Goal: Task Accomplishment & Management: Manage account settings

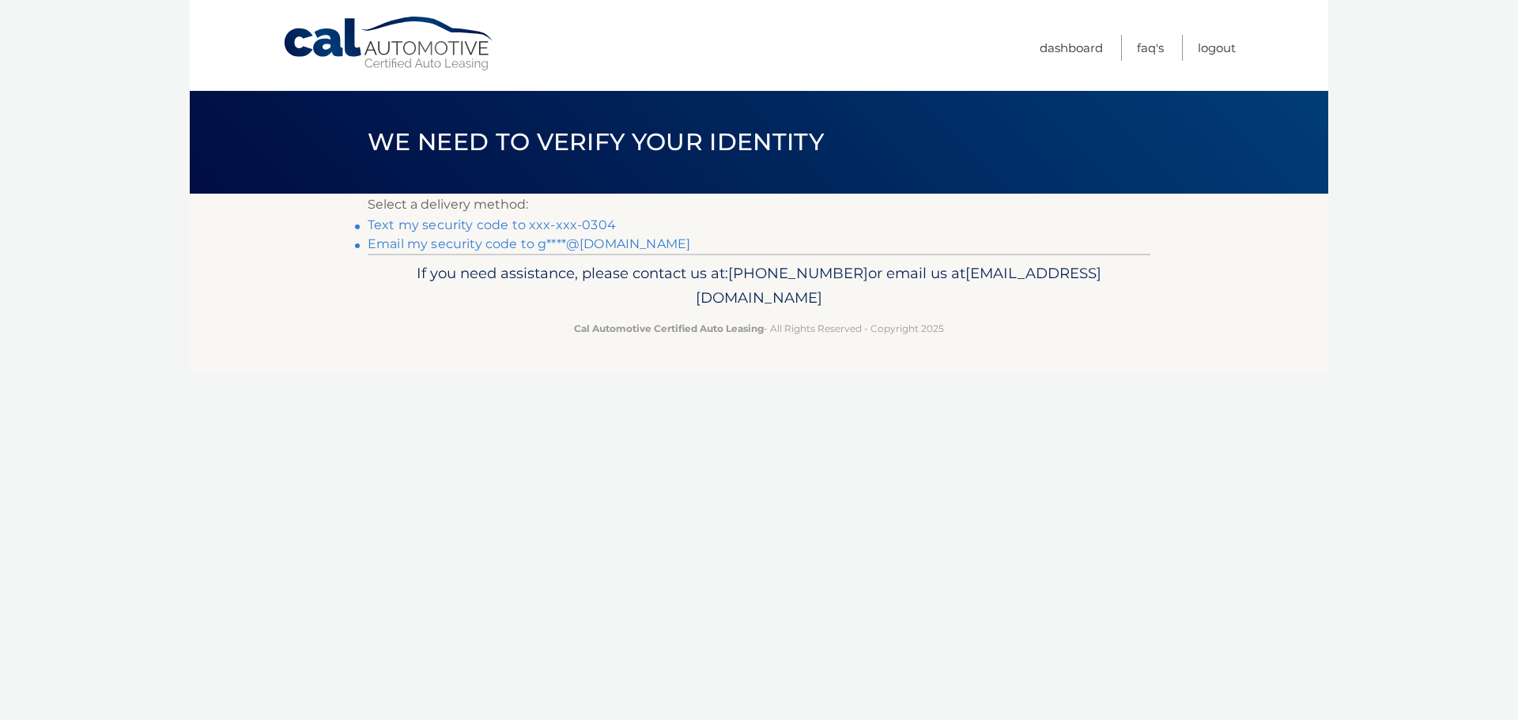
click at [437, 224] on link "Text my security code to xxx-xxx-0304" at bounding box center [492, 224] width 248 height 15
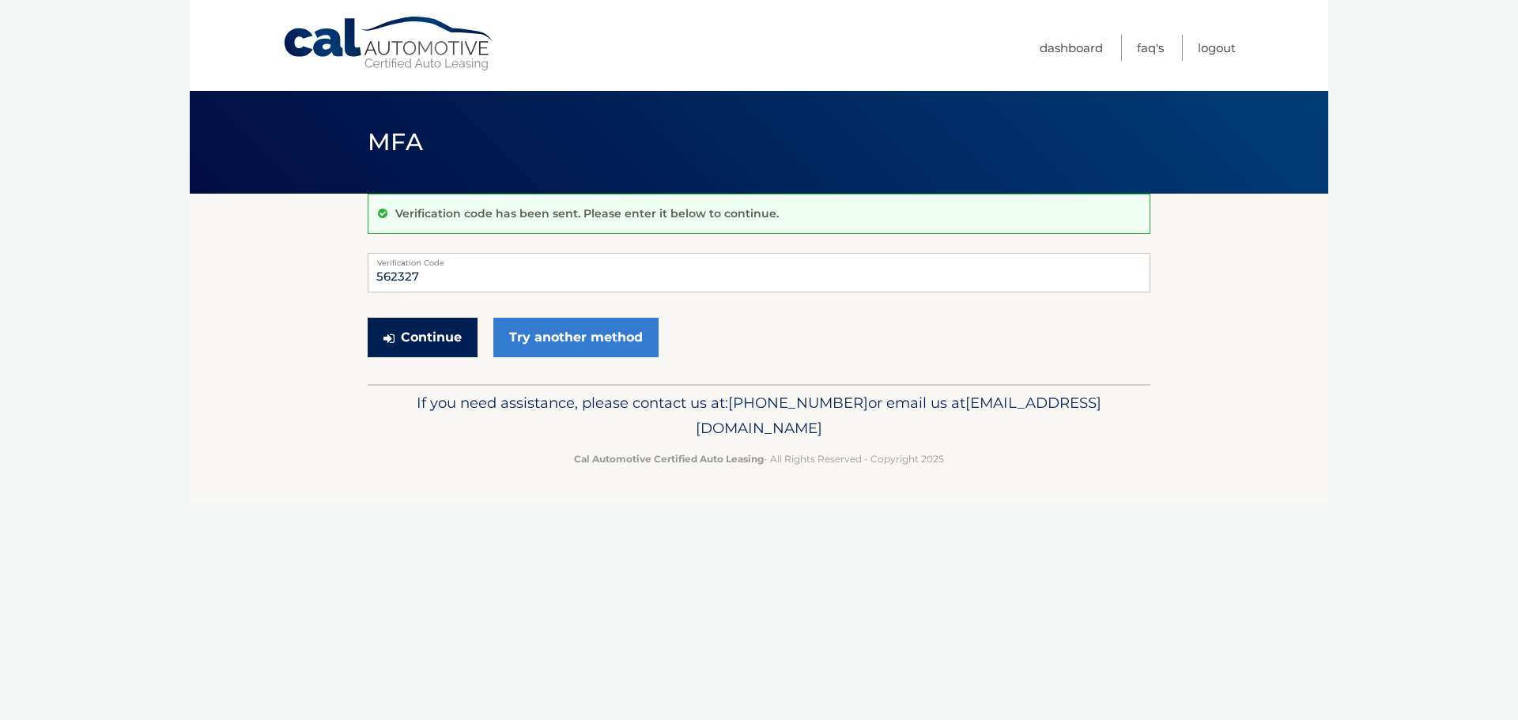
type input "562327"
click at [410, 327] on button "Continue" at bounding box center [423, 338] width 110 height 40
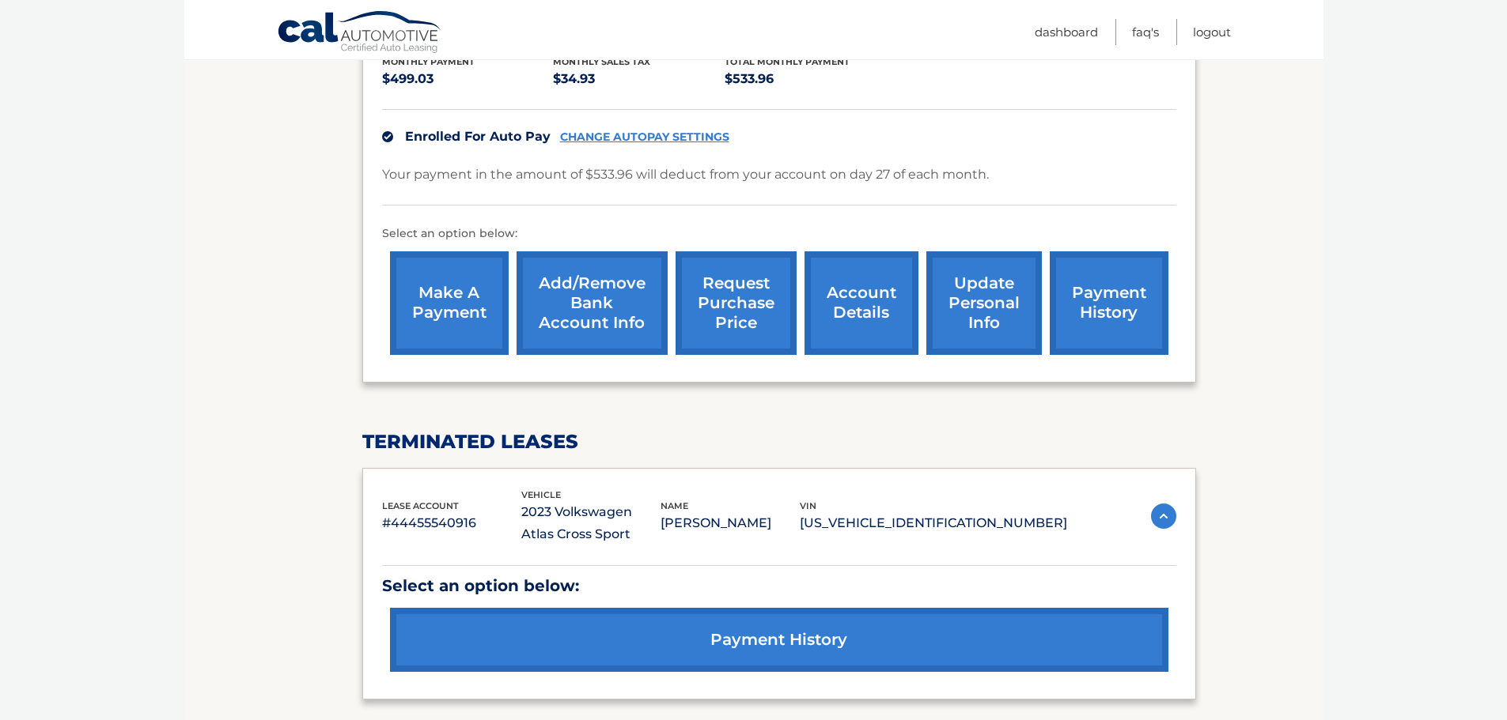
scroll to position [242, 0]
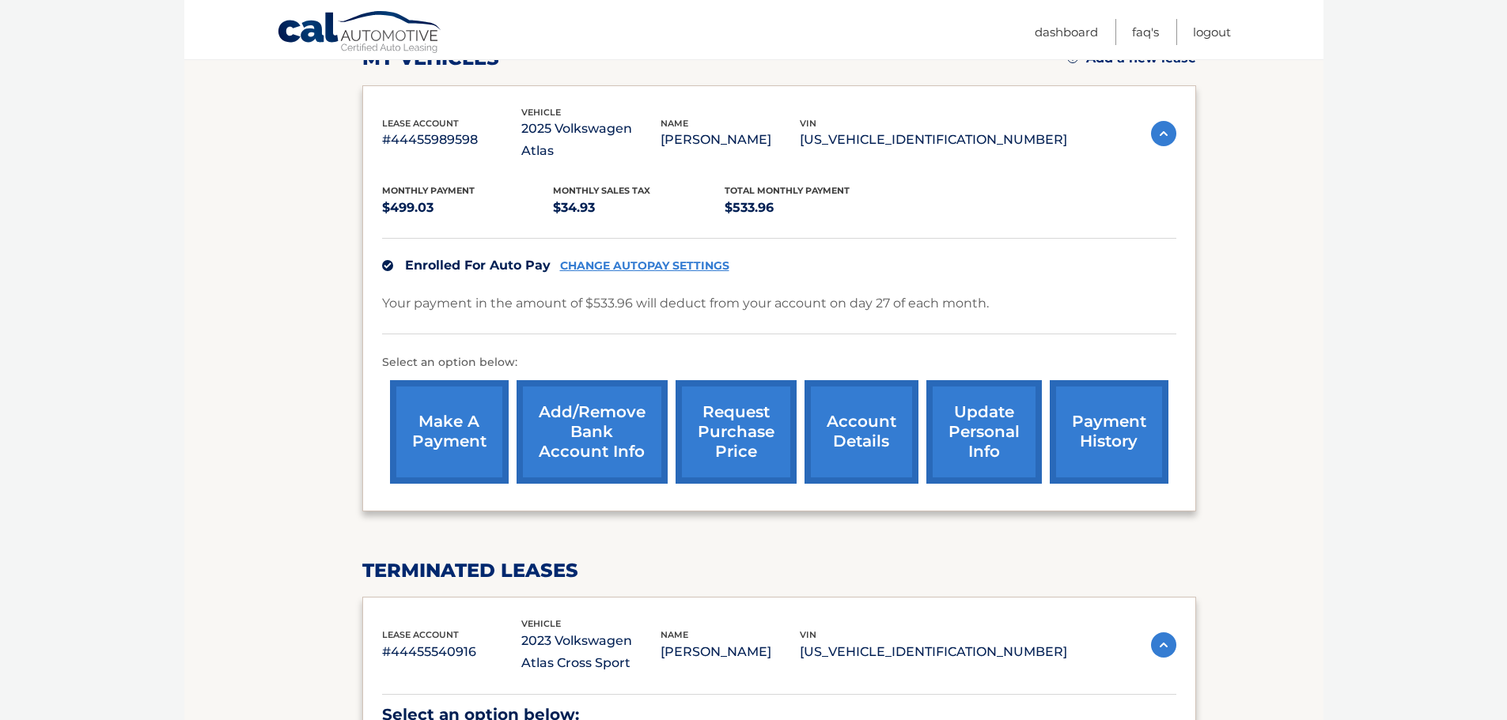
click at [857, 401] on link "account details" at bounding box center [861, 432] width 114 height 104
click at [858, 402] on link "account details" at bounding box center [861, 432] width 114 height 104
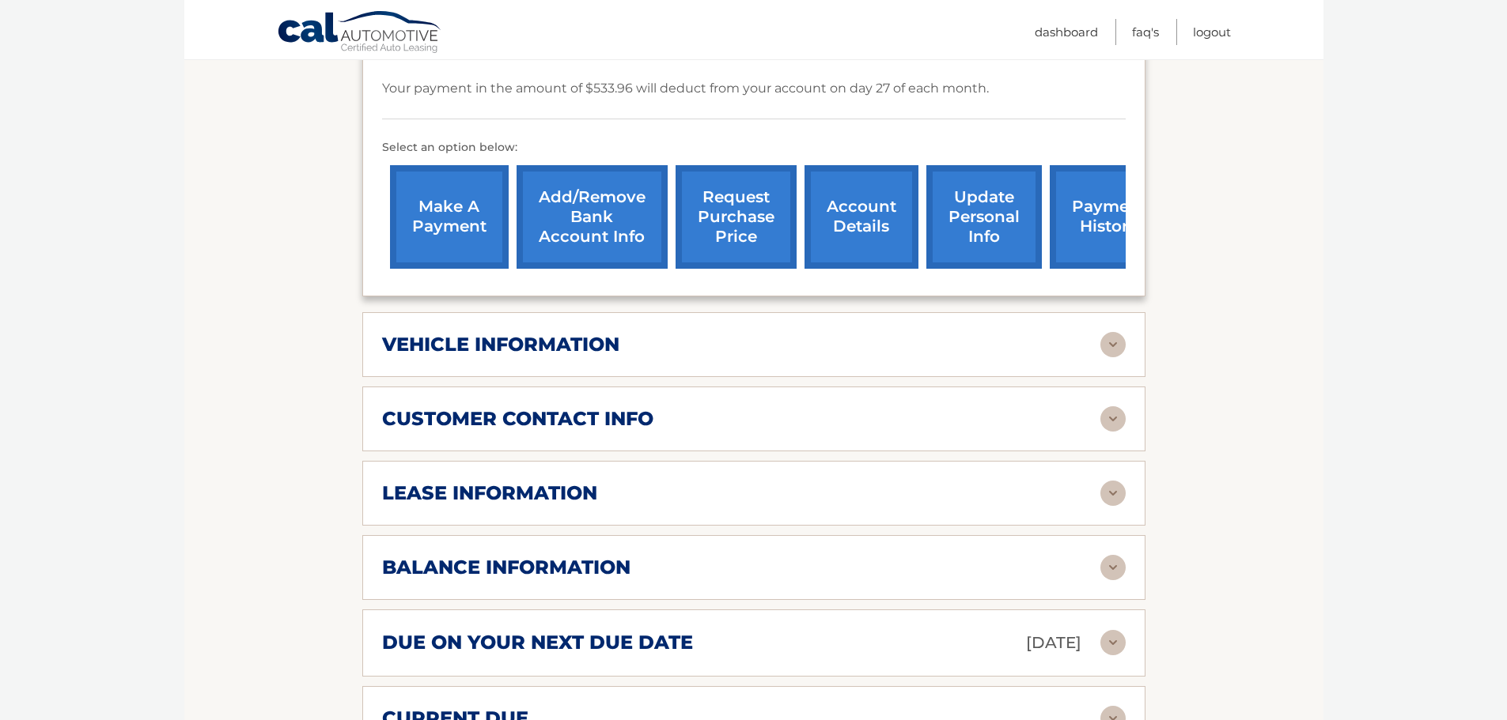
scroll to position [554, 0]
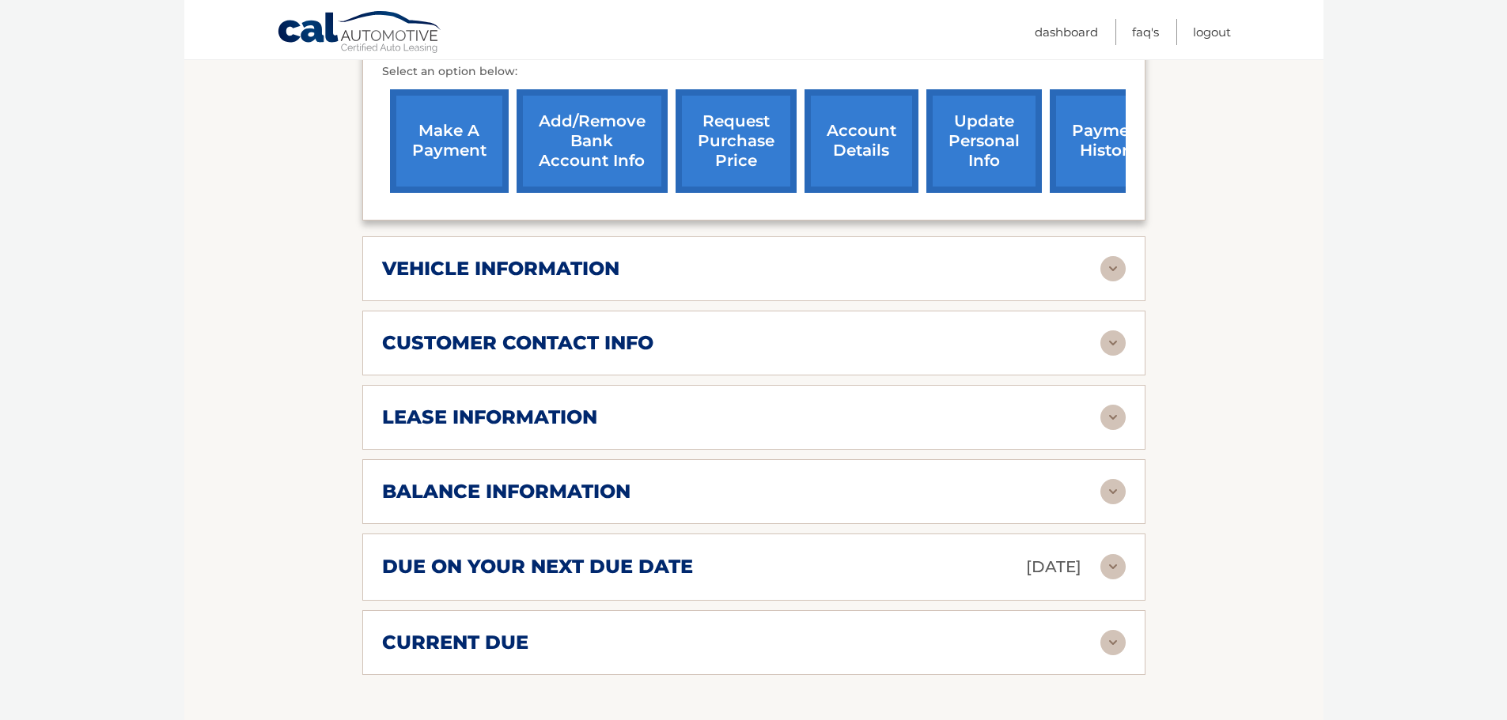
click at [1110, 405] on img at bounding box center [1112, 417] width 25 height 25
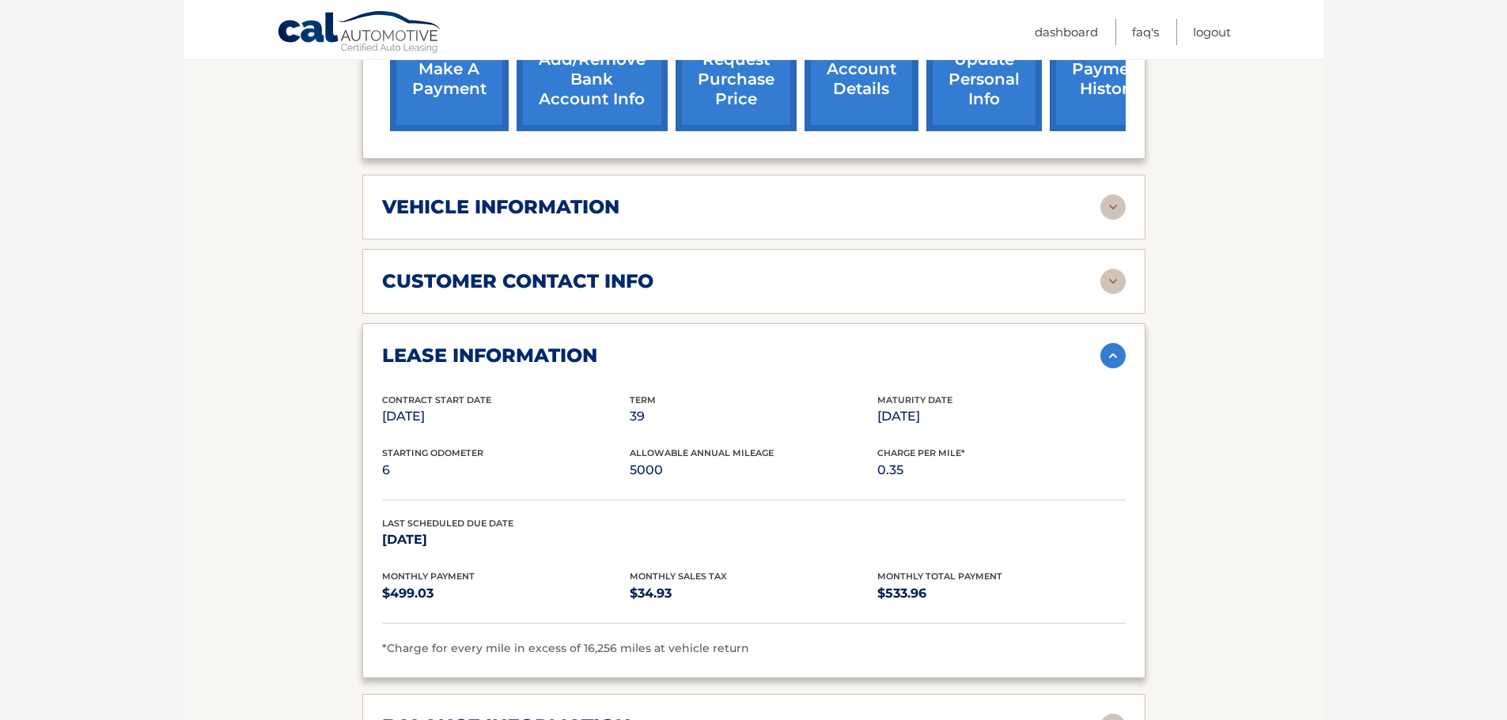
scroll to position [712, 0]
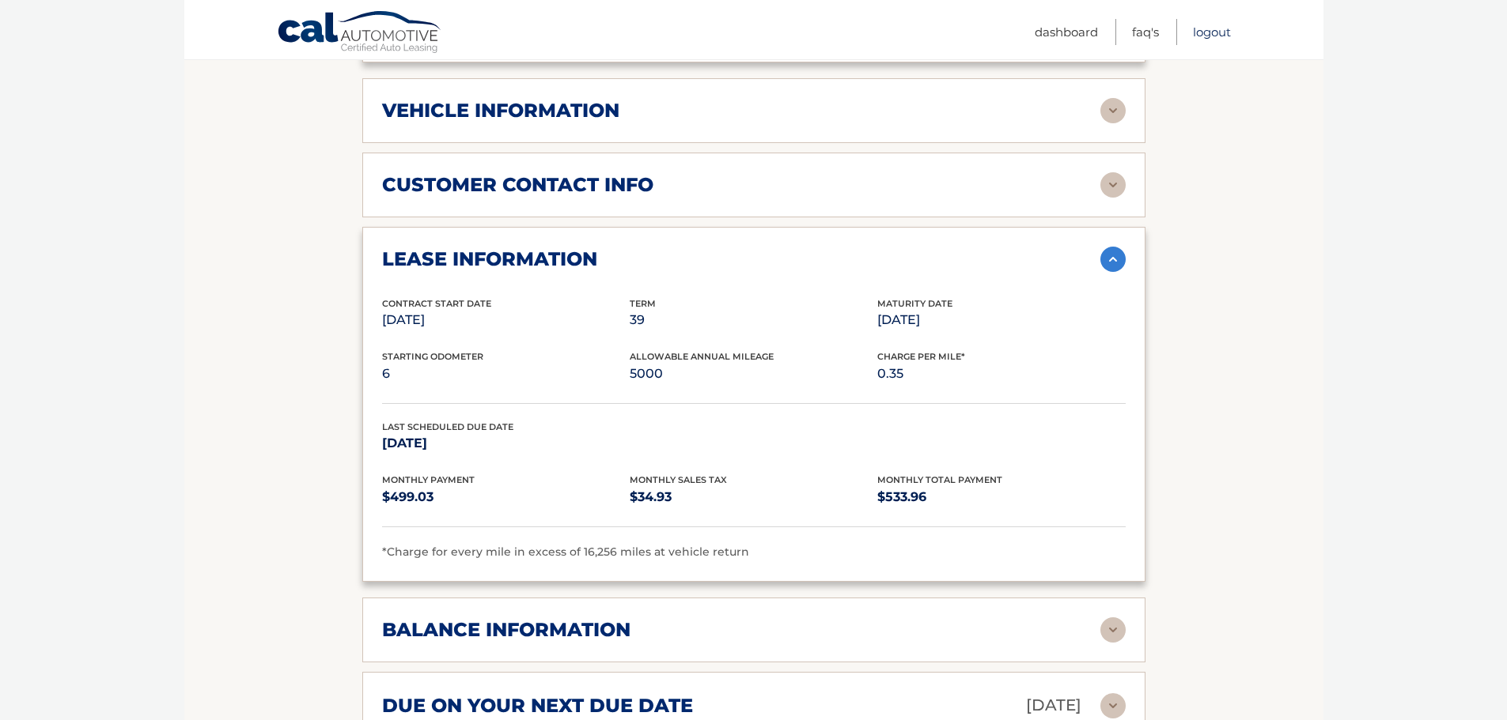
click at [1206, 31] on link "Logout" at bounding box center [1212, 32] width 38 height 26
